Goal: Transaction & Acquisition: Purchase product/service

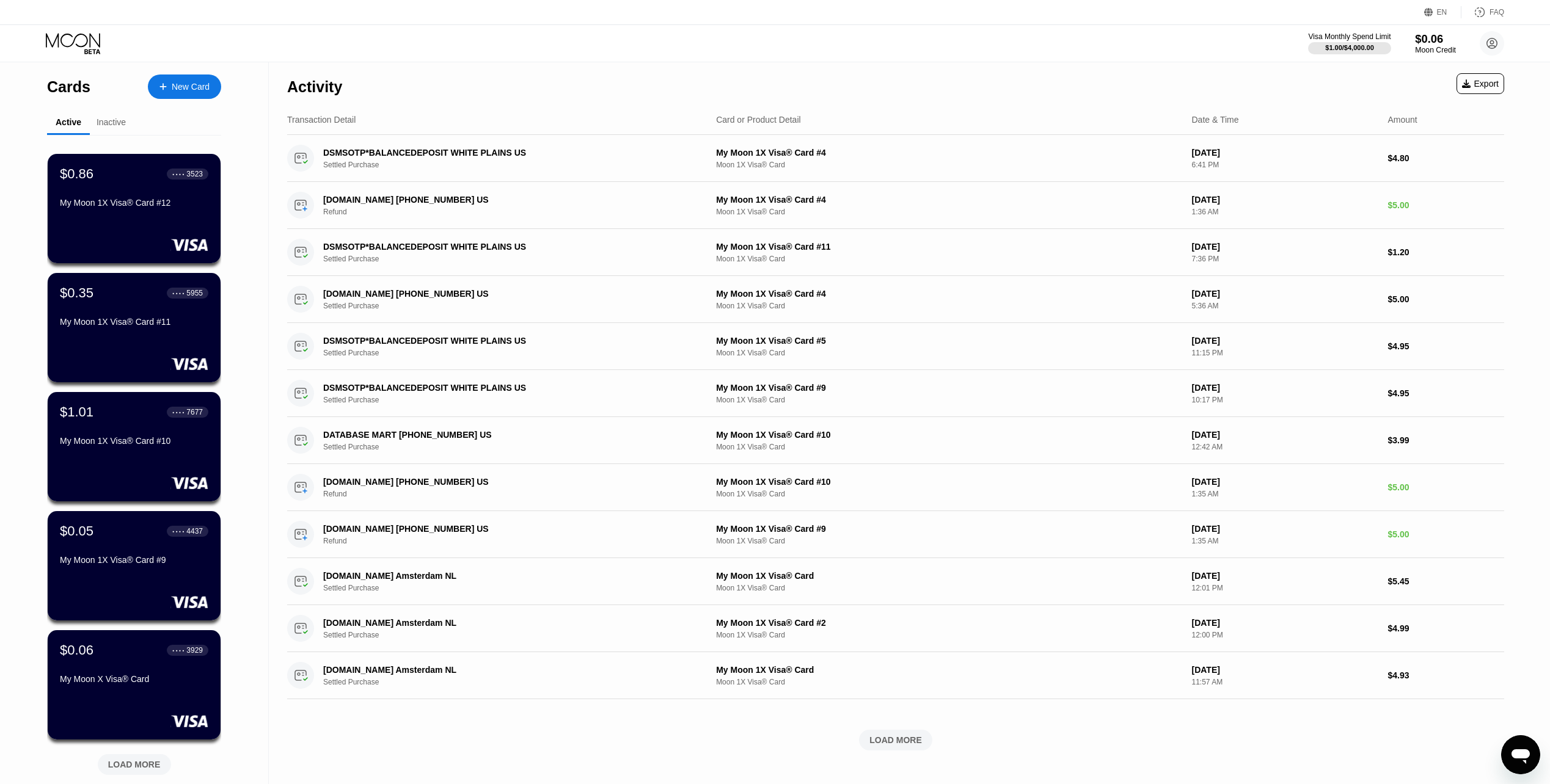
click at [1421, 40] on div "$0.06" at bounding box center [1435, 38] width 41 height 13
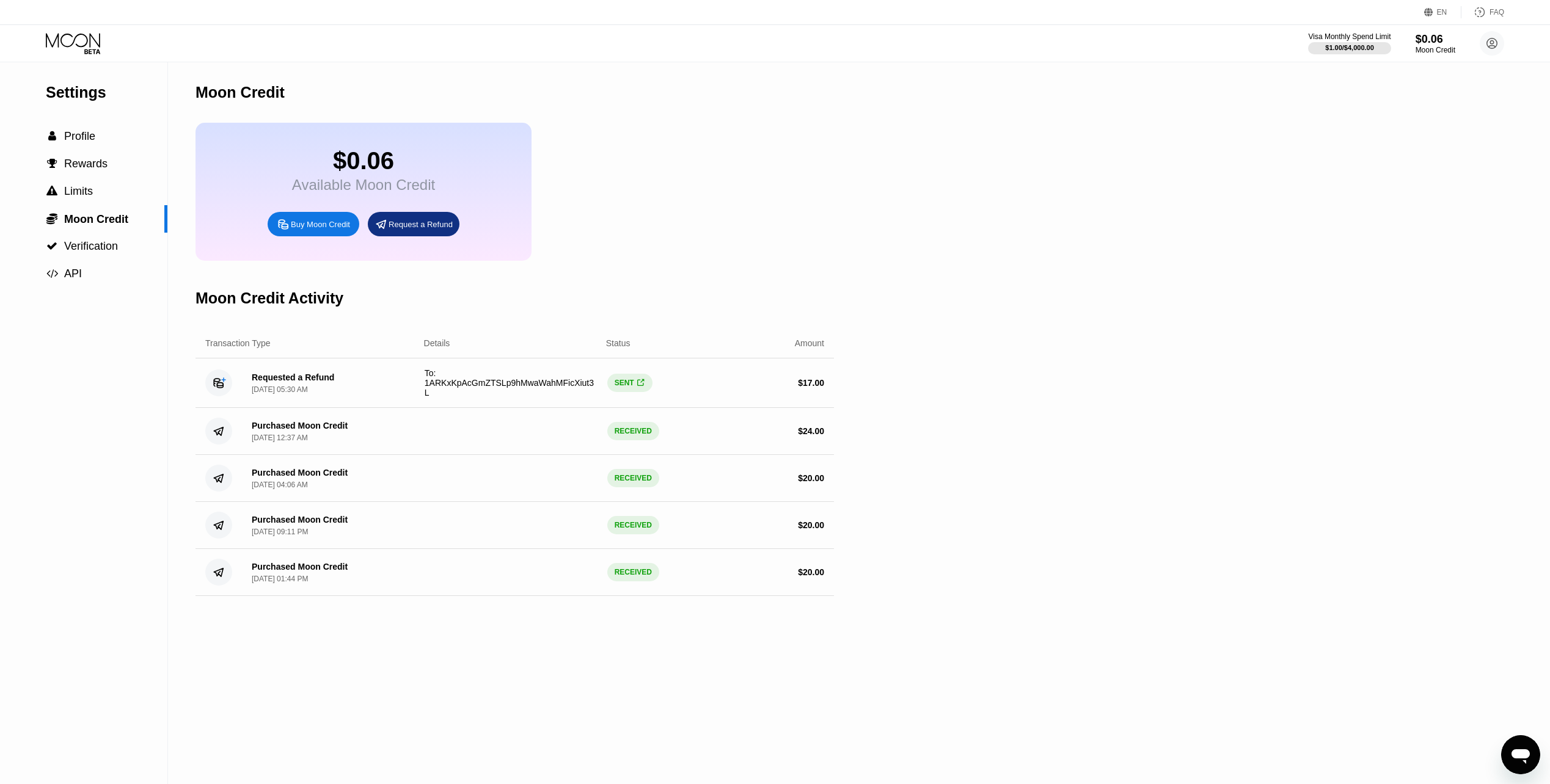
click at [334, 236] on div "Buy Moon Credit" at bounding box center [314, 224] width 91 height 25
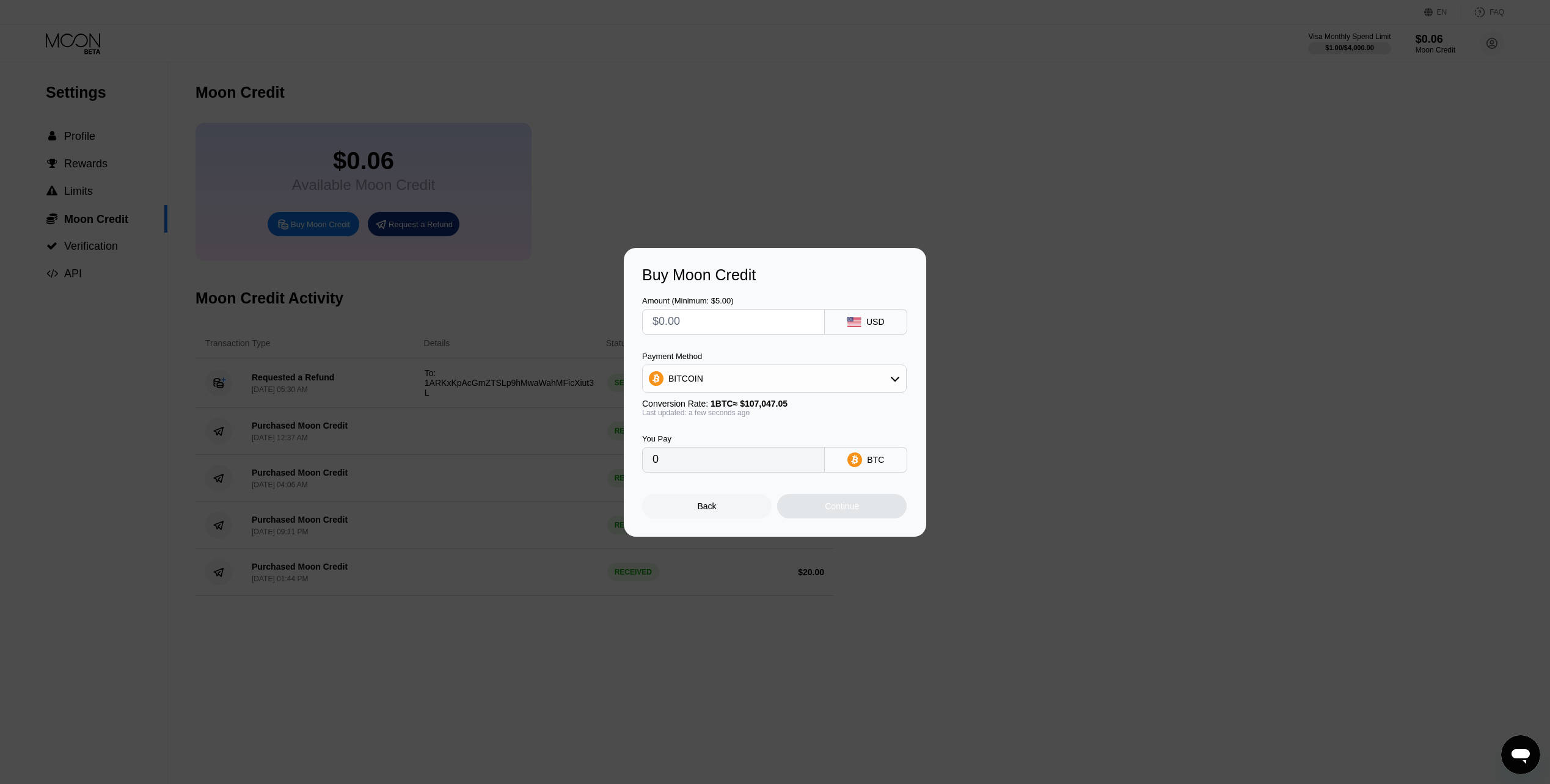
click at [733, 325] on input "text" at bounding box center [733, 322] width 162 height 25
type input "$1"
type input "0.00000935"
type input "$11"
type input "0.00010276"
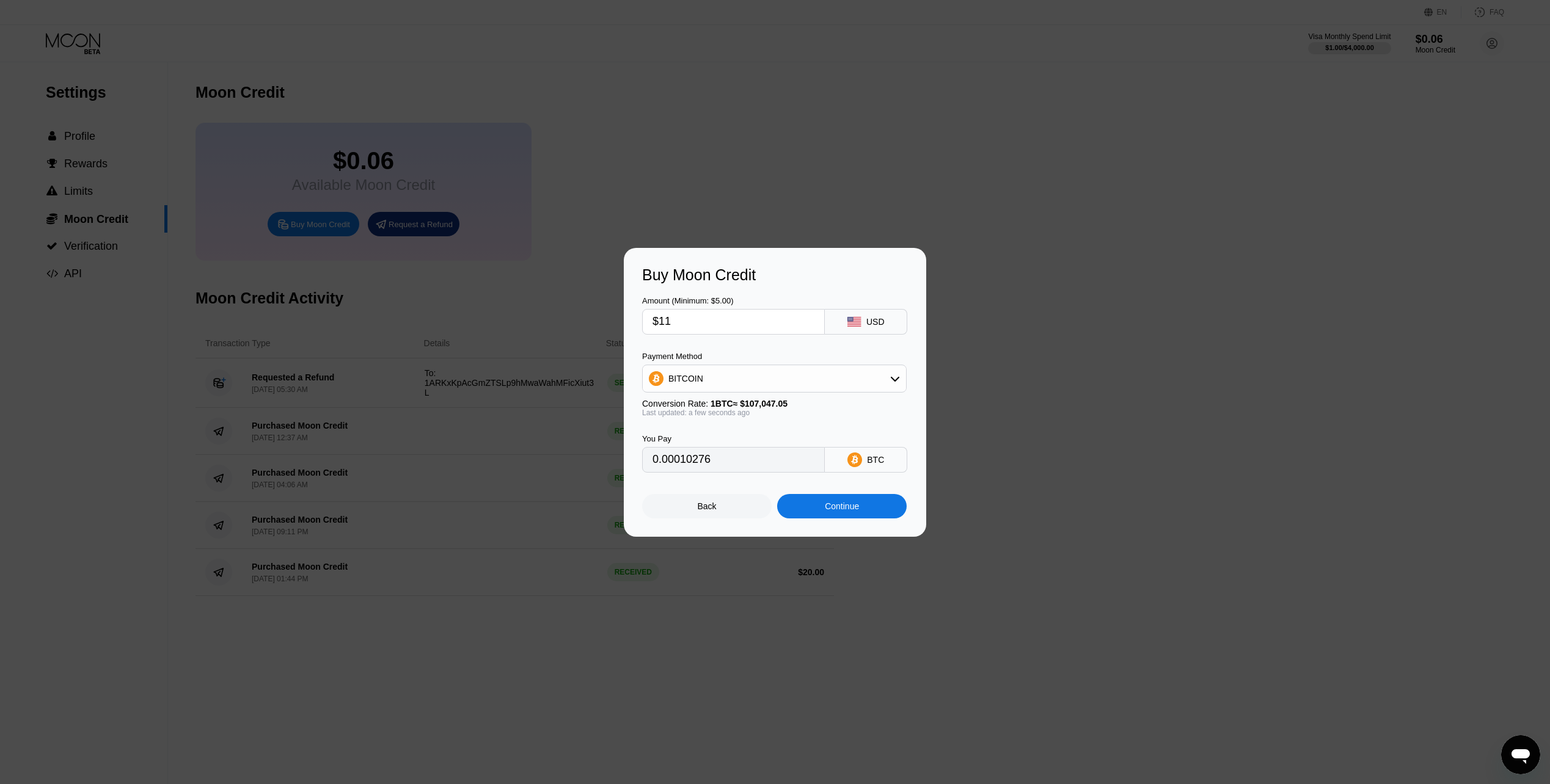
type input "$11"
click at [751, 376] on div "BITCOIN" at bounding box center [775, 379] width 263 height 25
click at [724, 438] on span "USDT on TRON" at bounding box center [702, 438] width 61 height 10
type input "11.11"
click at [673, 313] on input "$11" at bounding box center [733, 322] width 162 height 25
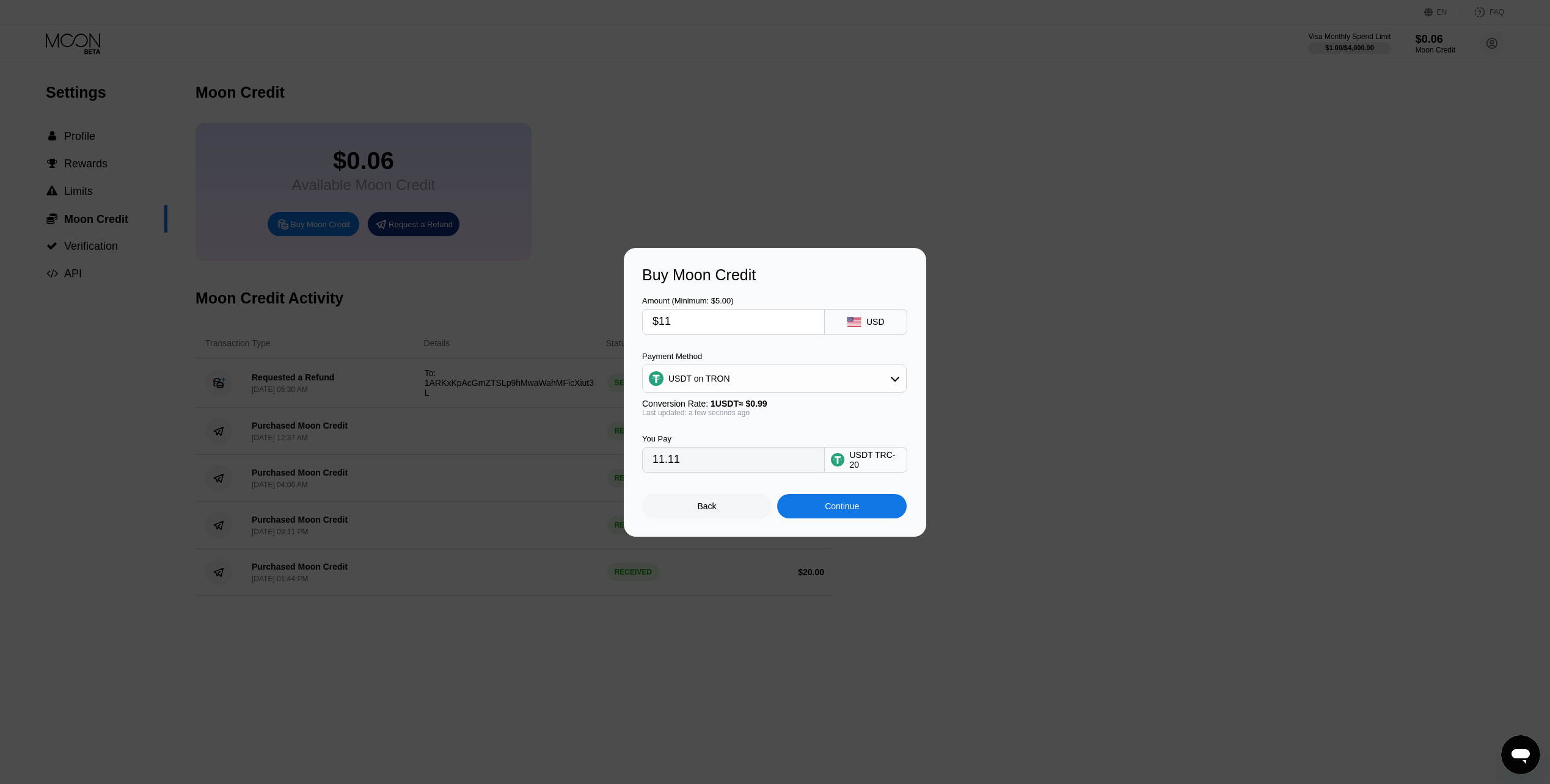
click at [673, 313] on input "$11" at bounding box center [733, 322] width 162 height 25
